Goal: Task Accomplishment & Management: Manage account settings

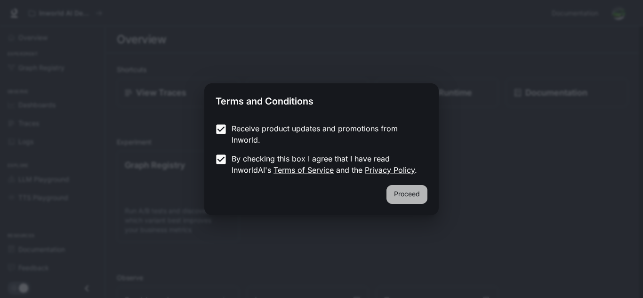
click at [411, 203] on button "Proceed" at bounding box center [407, 194] width 41 height 19
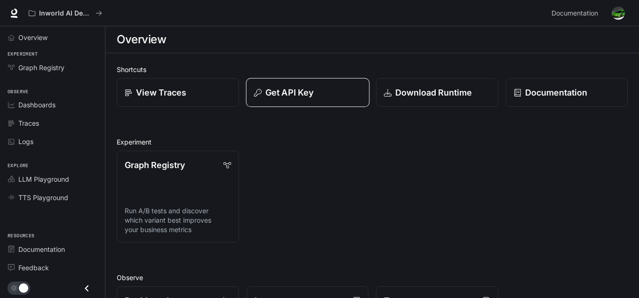
click at [326, 94] on div "Get API Key" at bounding box center [307, 92] width 107 height 13
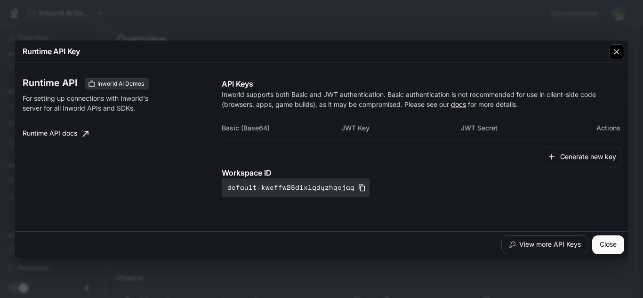
click at [612, 53] on icon "button" at bounding box center [616, 51] width 9 height 9
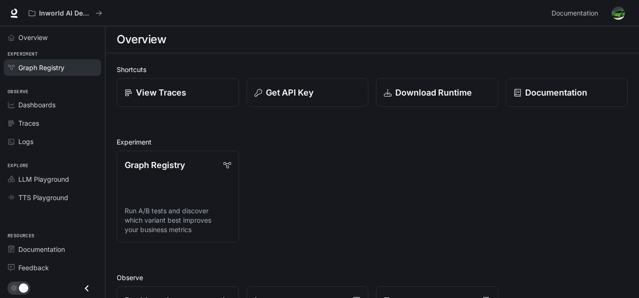
click at [61, 69] on span "Graph Registry" at bounding box center [41, 68] width 46 height 10
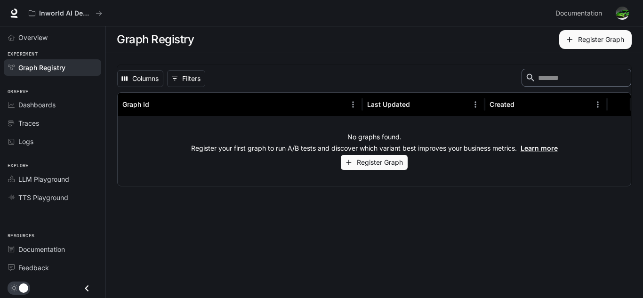
click at [617, 14] on img "button" at bounding box center [622, 13] width 13 height 13
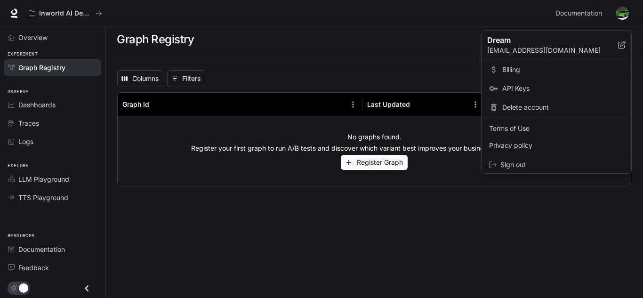
click at [516, 62] on link "Billing" at bounding box center [557, 69] width 146 height 17
